Goal: Transaction & Acquisition: Purchase product/service

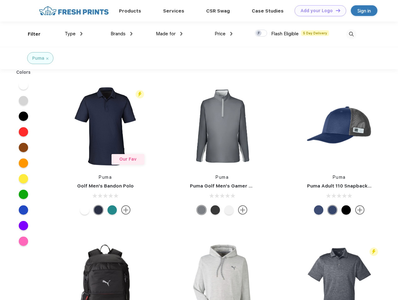
click at [318, 11] on link "Add your Logo Design Tool" at bounding box center [321, 10] width 52 height 11
click at [0, 0] on div "Design Tool" at bounding box center [0, 0] width 0 height 0
click at [335, 10] on link "Add your Logo Design Tool" at bounding box center [321, 10] width 52 height 11
click at [30, 34] on div "Filter" at bounding box center [34, 34] width 13 height 7
click at [74, 34] on span "Type" at bounding box center [70, 34] width 11 height 6
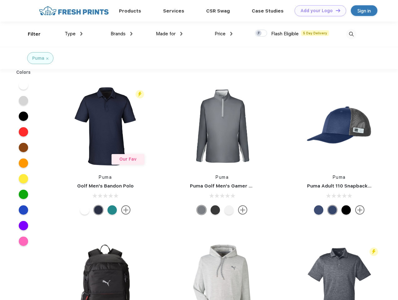
click at [121, 34] on span "Brands" at bounding box center [118, 34] width 15 height 6
click at [169, 34] on span "Made for" at bounding box center [166, 34] width 20 height 6
click at [224, 34] on span "Price" at bounding box center [220, 34] width 11 height 6
click at [261, 33] on div at bounding box center [261, 33] width 12 height 7
click at [259, 33] on input "checkbox" at bounding box center [257, 31] width 4 height 4
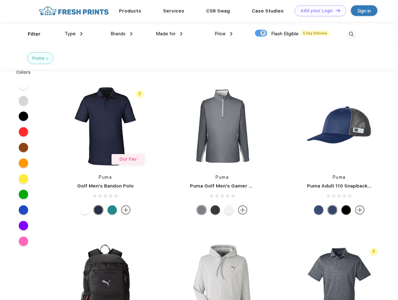
click at [351, 34] on img at bounding box center [351, 34] width 10 height 10
